Goal: Information Seeking & Learning: Find specific page/section

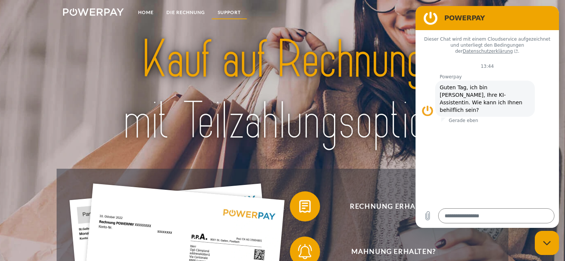
click at [225, 11] on link "SUPPORT" at bounding box center [229, 13] width 36 height 14
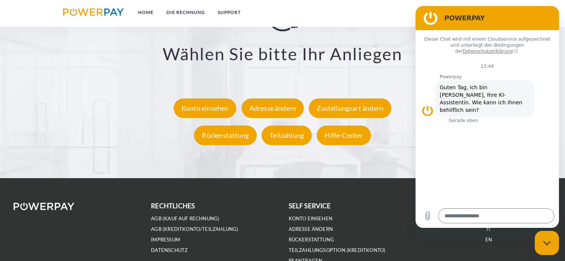
scroll to position [1346, 0]
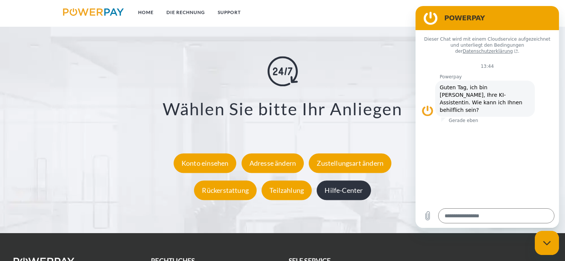
click at [335, 193] on div "Hilfe-Center" at bounding box center [343, 191] width 54 height 20
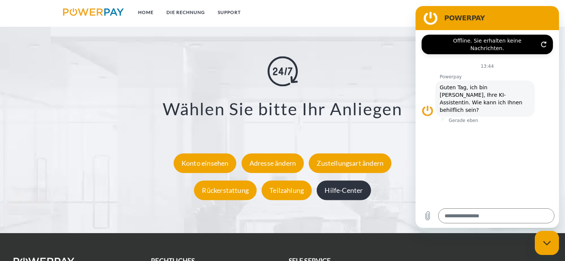
scroll to position [1233, 0]
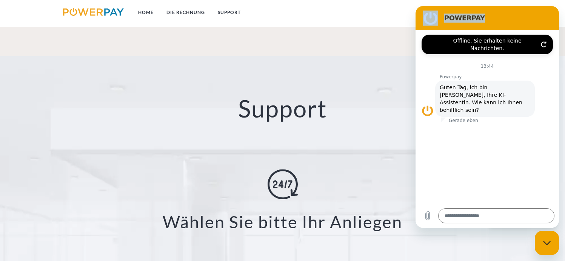
drag, startPoint x: 493, startPoint y: 13, endPoint x: 619, endPoint y: 25, distance: 127.3
click html "POWERPAY Offline. Sie erhalten keine Nachrichten. Dieser Chat wird mit einem Cl…"
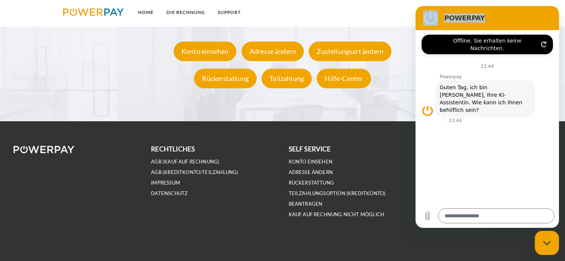
scroll to position [1459, 0]
click at [544, 242] on icon "Messaging-Fenster schließen" at bounding box center [546, 243] width 8 height 4
type textarea "*"
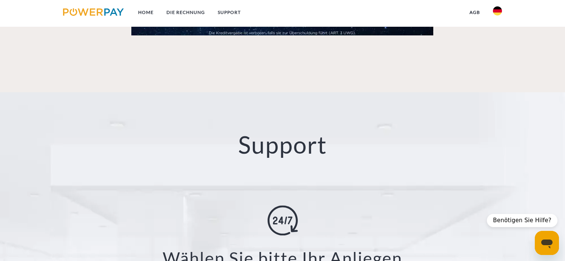
scroll to position [1158, 0]
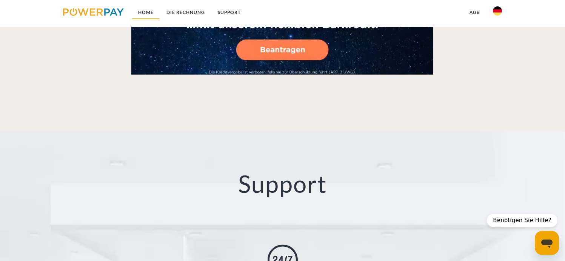
click at [144, 12] on link "Home" at bounding box center [146, 13] width 28 height 14
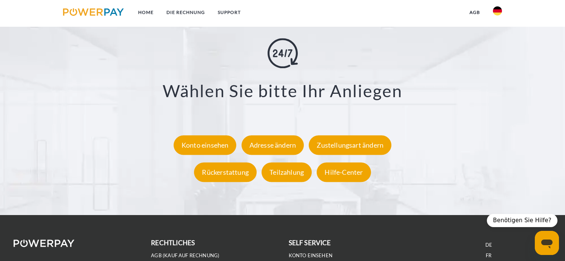
scroll to position [1384, 0]
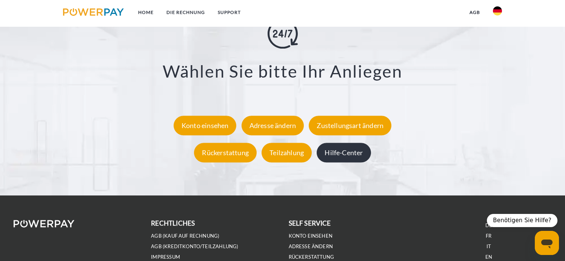
click at [343, 152] on div "Hilfe-Center" at bounding box center [343, 153] width 54 height 20
